Goal: Information Seeking & Learning: Learn about a topic

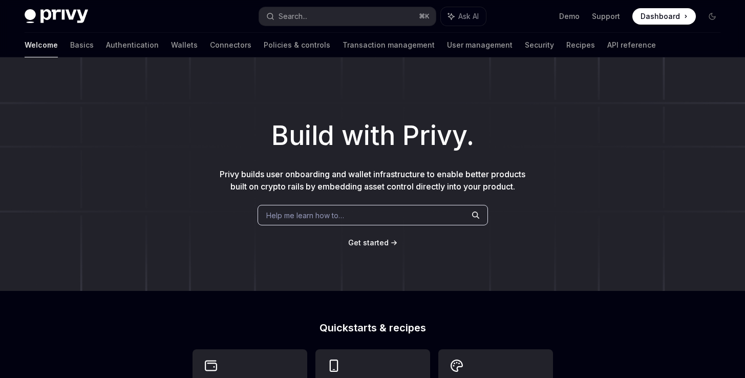
click at [179, 77] on div "Build with Privy. Privy builds user onboarding and wallet infrastructure to ena…" at bounding box center [372, 173] width 745 height 233
click at [198, 89] on div "Build with Privy. Privy builds user onboarding and wallet infrastructure to ena…" at bounding box center [372, 173] width 745 height 233
click at [211, 92] on div "Build with Privy. Privy builds user onboarding and wallet infrastructure to ena…" at bounding box center [372, 173] width 745 height 233
click at [171, 46] on link "Wallets" at bounding box center [184, 45] width 27 height 25
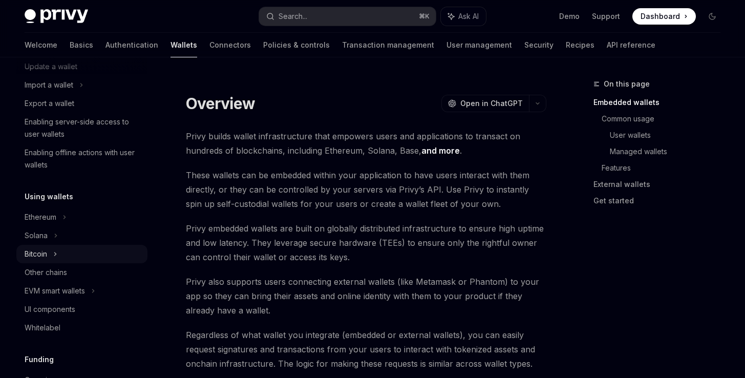
scroll to position [144, 0]
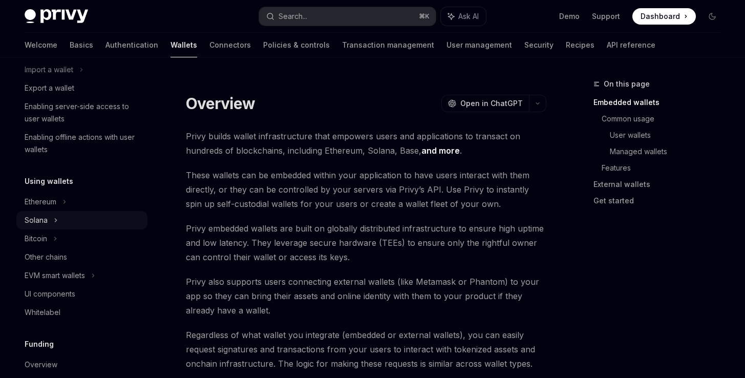
click at [70, 226] on div "Solana" at bounding box center [81, 220] width 131 height 18
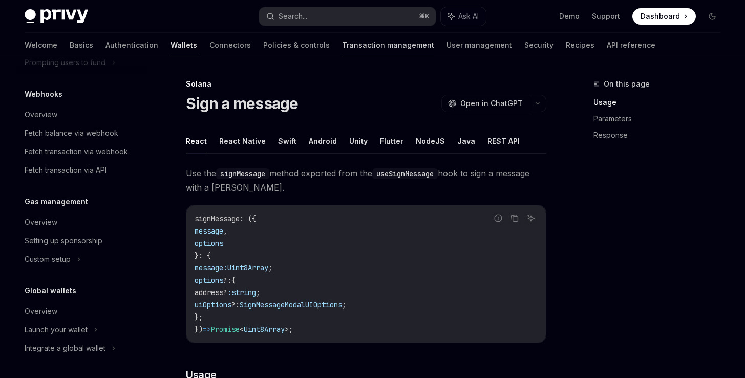
click at [342, 49] on link "Transaction management" at bounding box center [388, 45] width 92 height 25
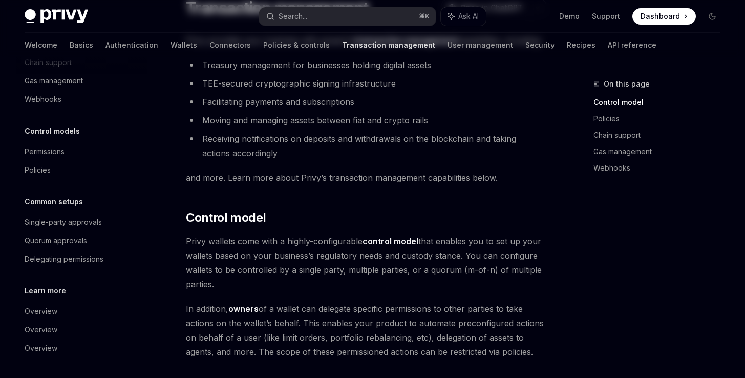
scroll to position [85, 0]
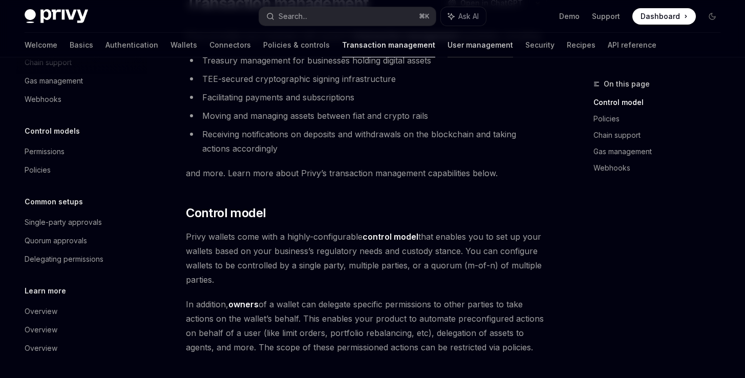
click at [447, 51] on link "User management" at bounding box center [480, 45] width 66 height 25
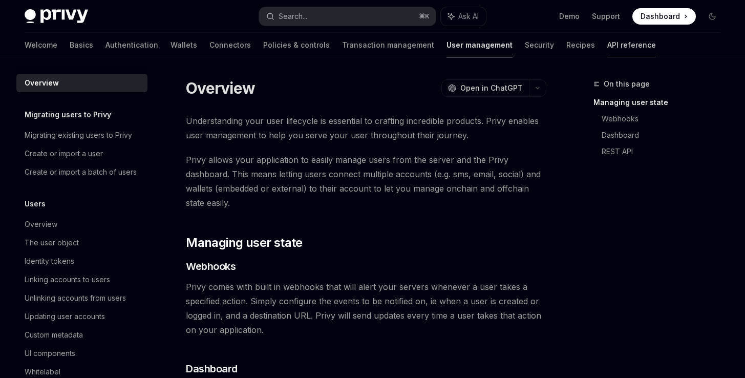
click at [607, 44] on link "API reference" at bounding box center [631, 45] width 49 height 25
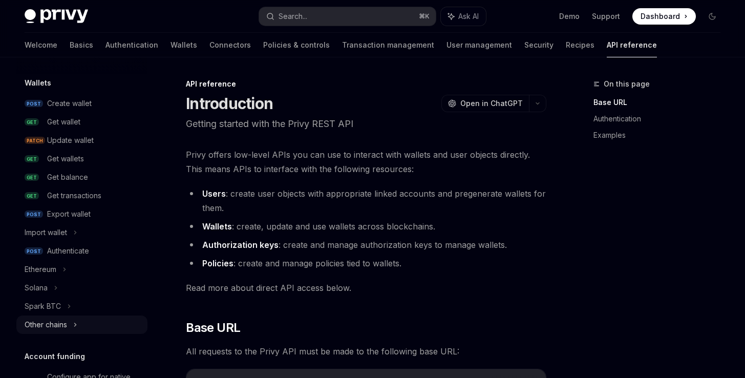
scroll to position [205, 0]
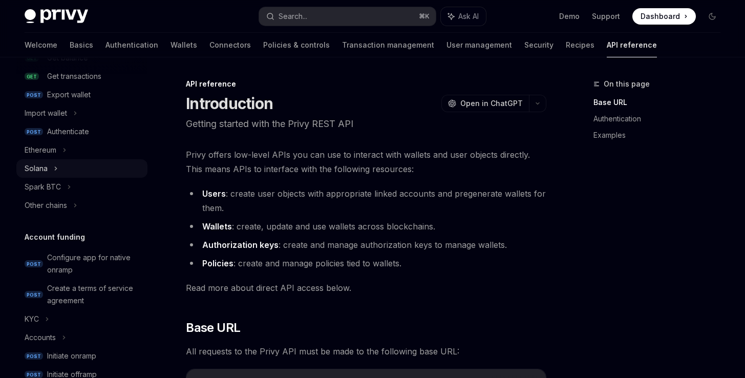
click at [55, 169] on icon at bounding box center [56, 168] width 2 height 3
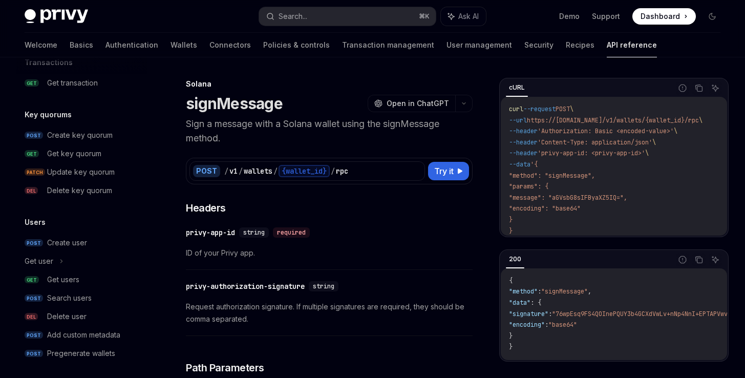
scroll to position [753, 0]
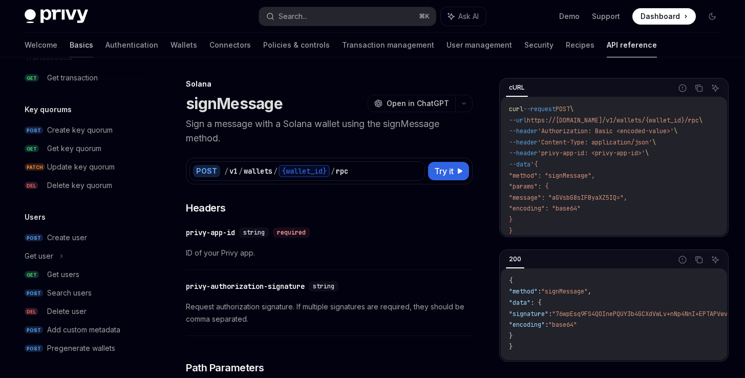
click at [70, 45] on link "Basics" at bounding box center [82, 45] width 24 height 25
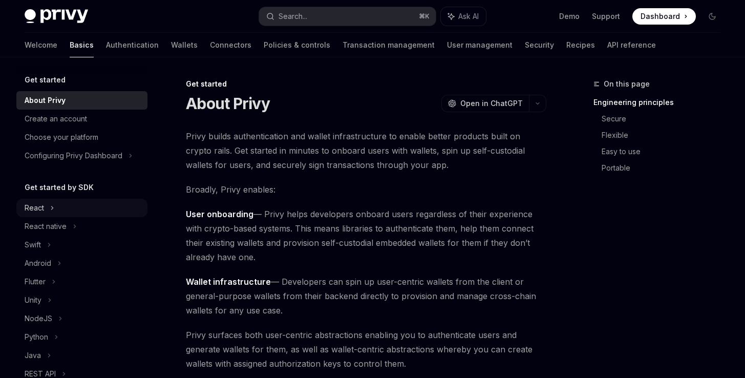
click at [64, 208] on div "React" at bounding box center [81, 208] width 131 height 18
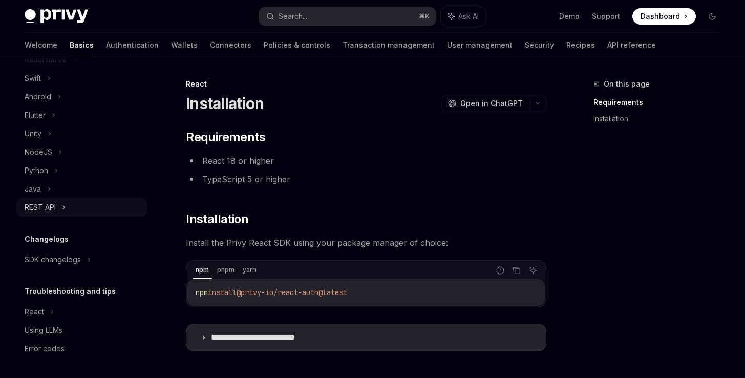
scroll to position [259, 0]
click at [77, 207] on div "REST API" at bounding box center [81, 207] width 131 height 18
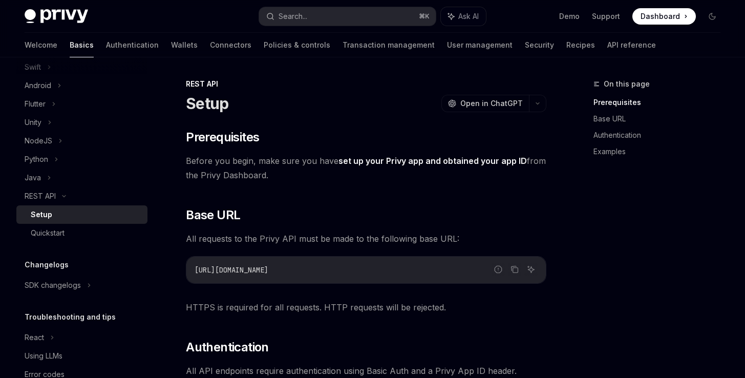
scroll to position [296, 0]
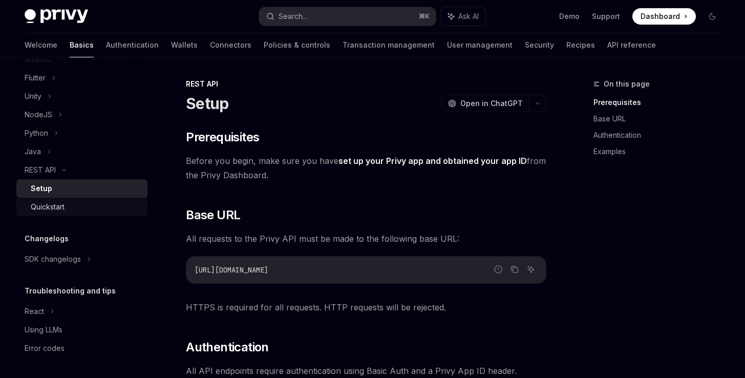
click at [107, 208] on div "Quickstart" at bounding box center [86, 207] width 111 height 12
type textarea "*"
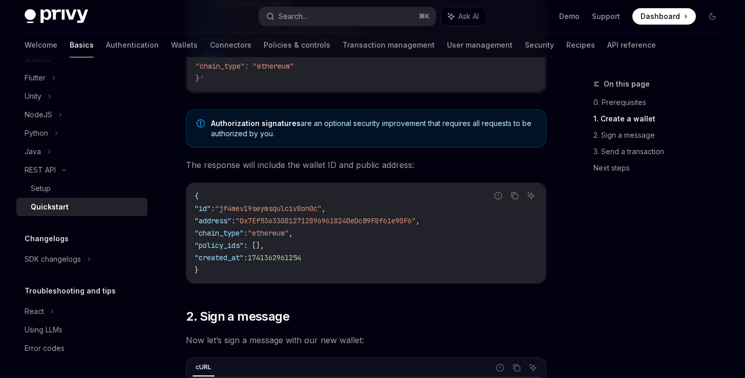
scroll to position [324, 0]
